Goal: Task Accomplishment & Management: Use online tool/utility

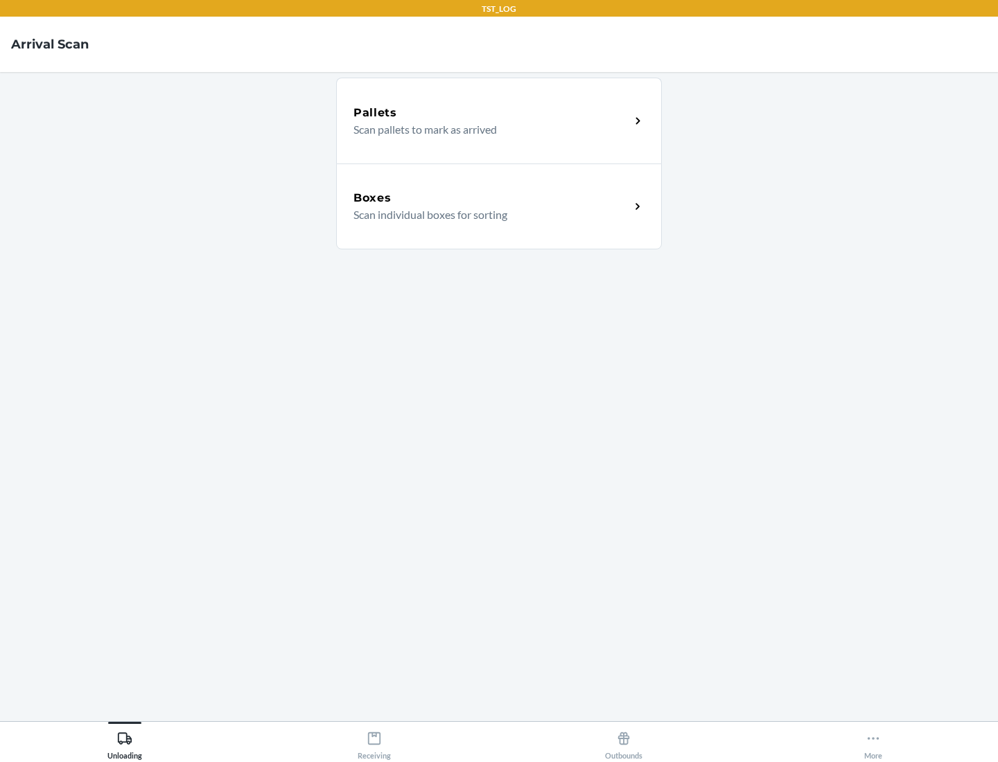
click at [491, 198] on div "Boxes" at bounding box center [491, 198] width 277 height 17
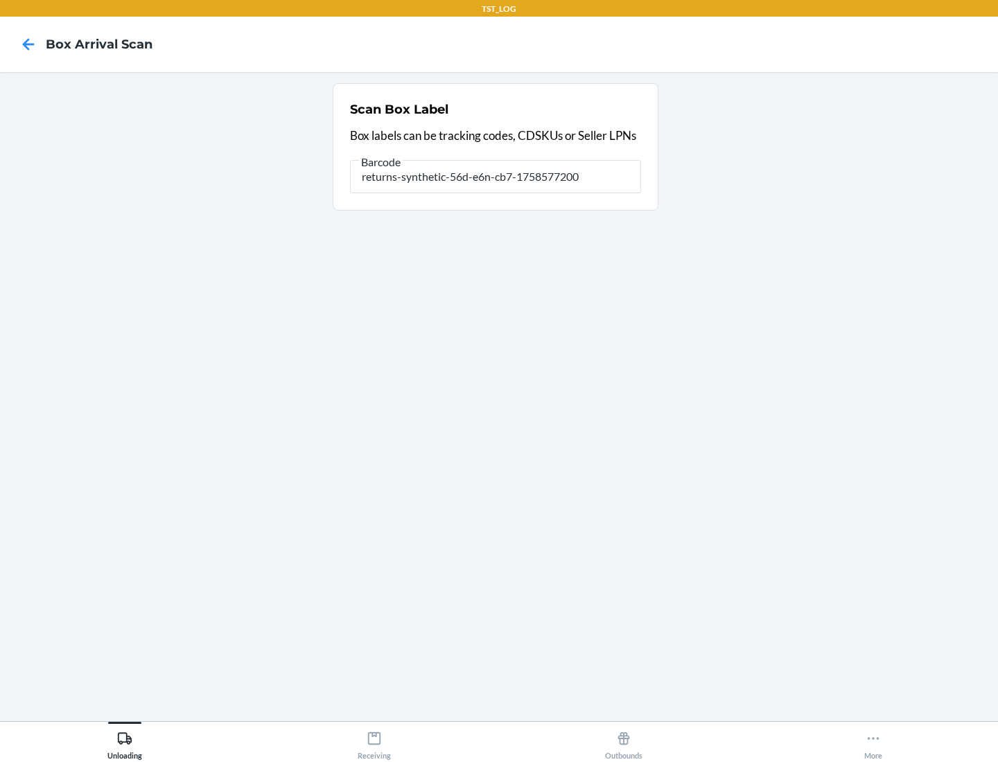
type input "returns-synthetic-56d-e6n-cb7-1758577200"
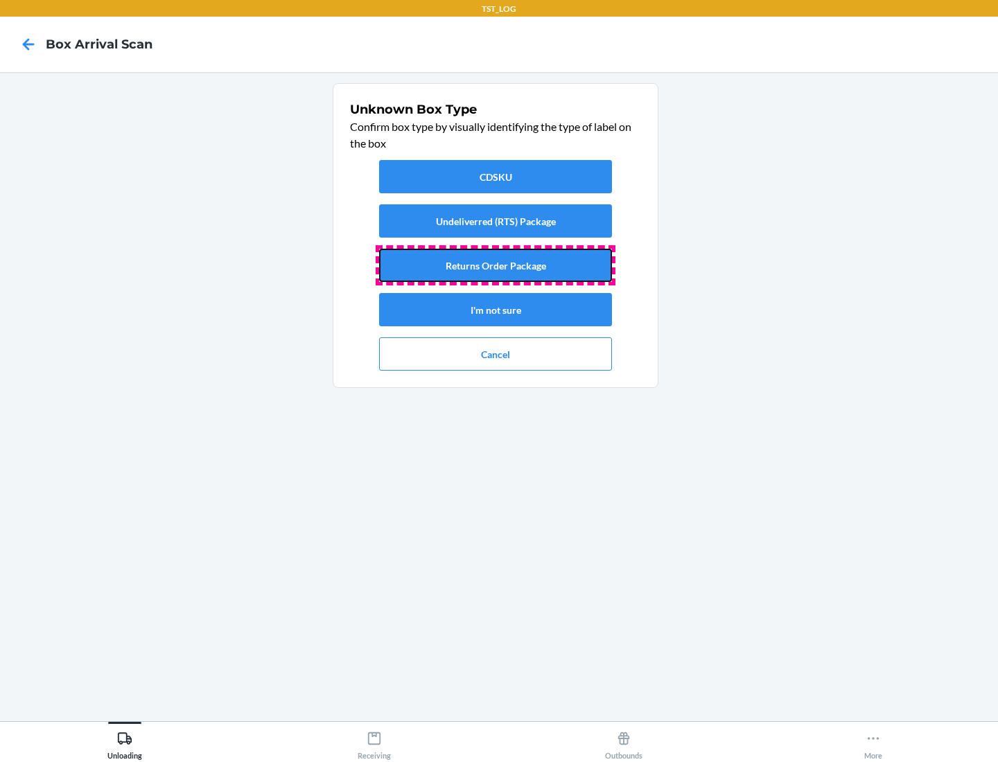
click at [496, 265] on button "Returns Order Package" at bounding box center [495, 265] width 233 height 33
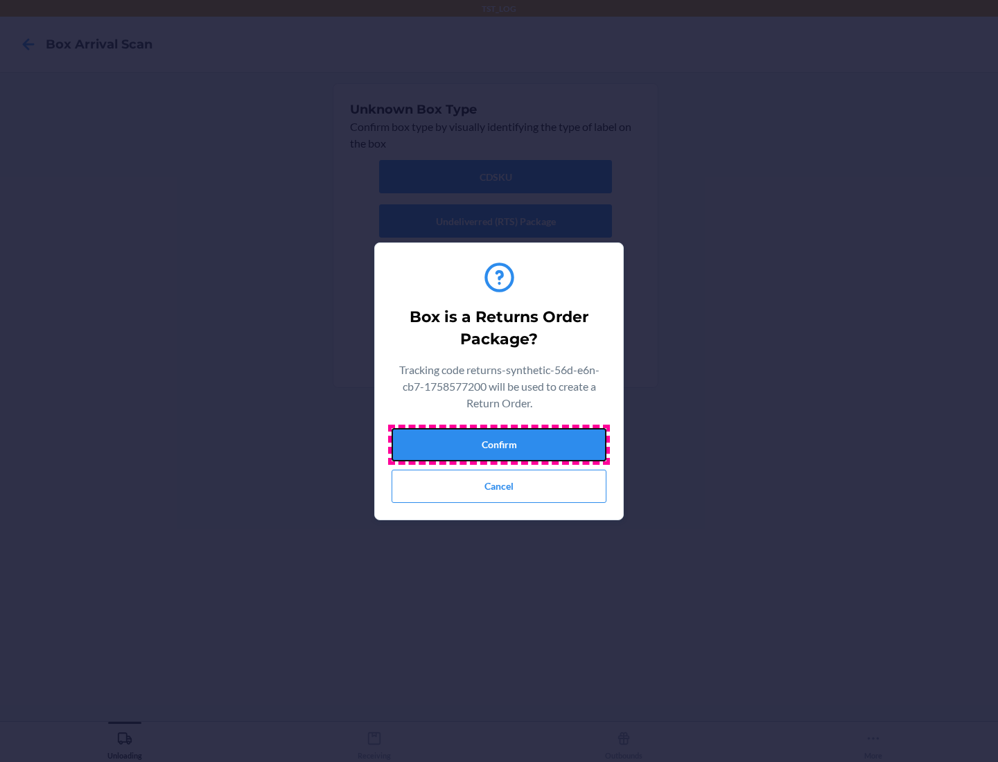
click at [499, 444] on button "Confirm" at bounding box center [499, 444] width 215 height 33
